Goal: Task Accomplishment & Management: Use online tool/utility

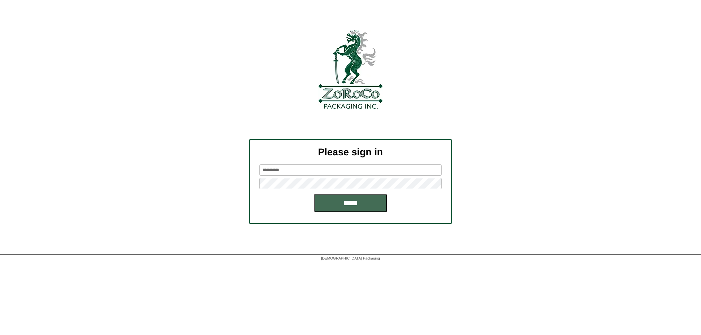
click at [355, 210] on input "*****" at bounding box center [350, 203] width 73 height 18
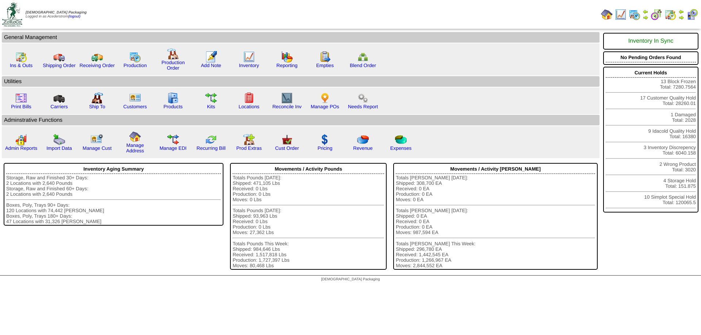
click at [681, 13] on link at bounding box center [681, 15] width 6 height 11
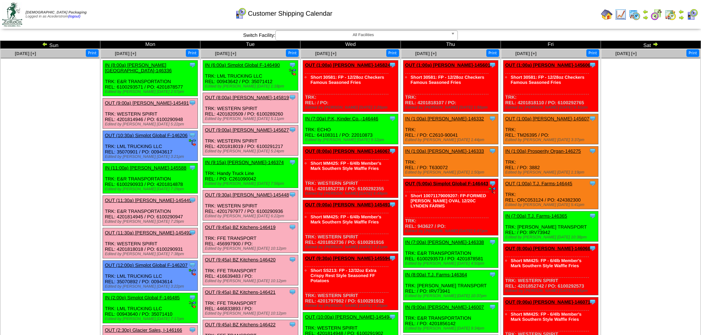
click at [630, 117] on ul at bounding box center [650, 112] width 99 height 109
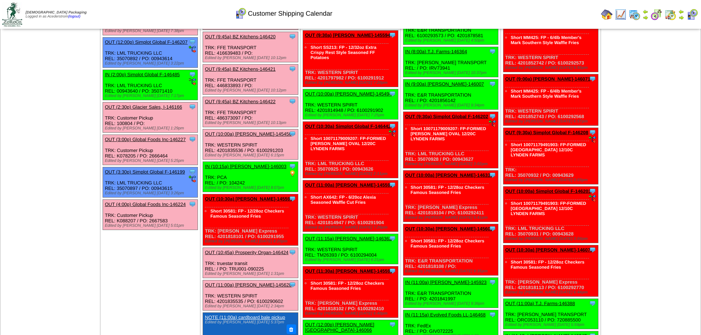
scroll to position [74, 0]
